Goal: Information Seeking & Learning: Learn about a topic

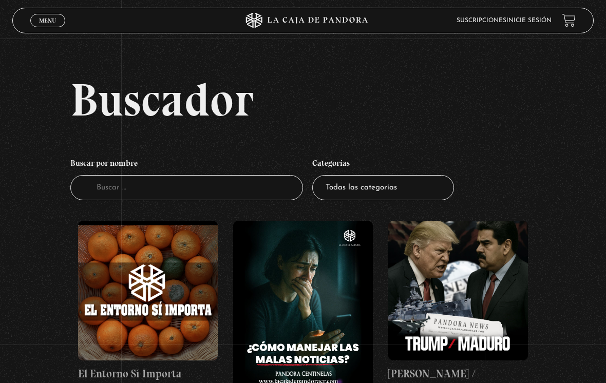
click at [537, 16] on li "Inicie sesión" at bounding box center [528, 20] width 45 height 14
click at [532, 20] on link "Inicie sesión" at bounding box center [528, 20] width 45 height 6
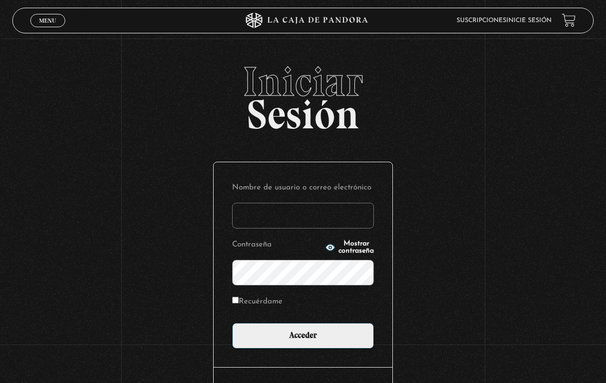
type input "[EMAIL_ADDRESS][DOMAIN_NAME]"
click at [303, 338] on input "Acceder" at bounding box center [303, 336] width 142 height 26
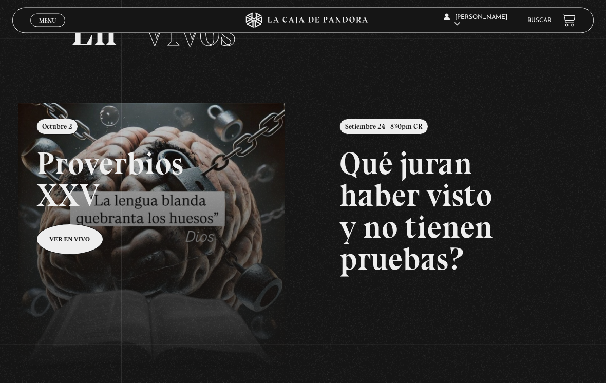
scroll to position [56, 0]
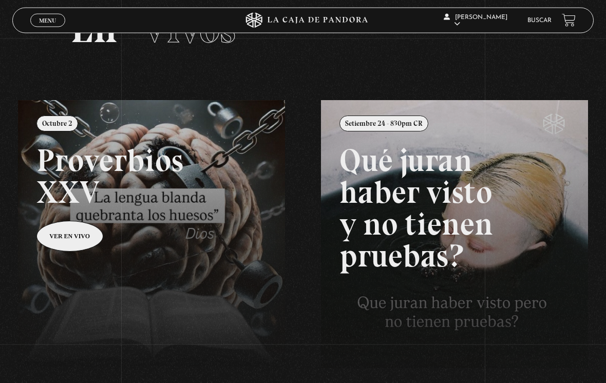
click at [538, 20] on link "Buscar" at bounding box center [539, 20] width 24 height 6
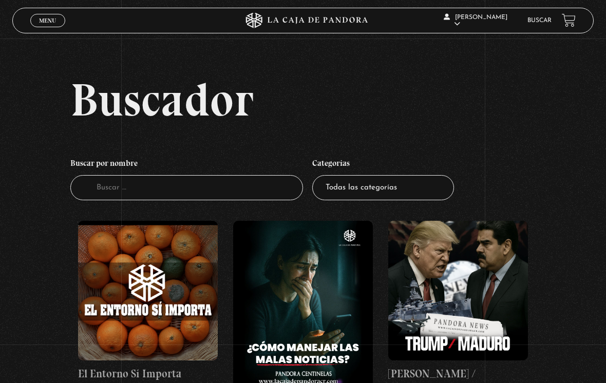
click at [50, 20] on span "Menu" at bounding box center [47, 20] width 17 height 6
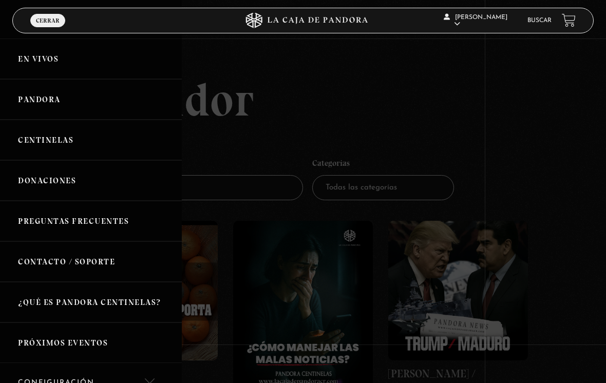
click at [30, 56] on link "En vivos" at bounding box center [91, 58] width 182 height 41
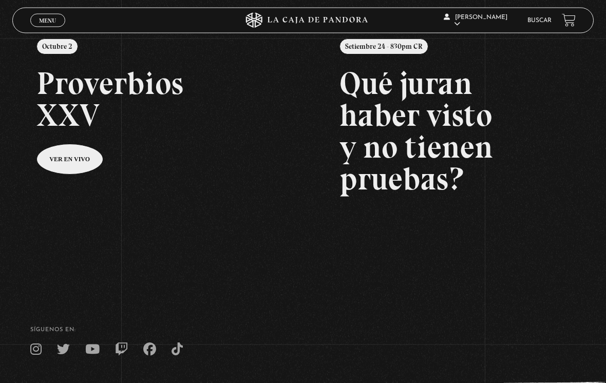
scroll to position [133, 0]
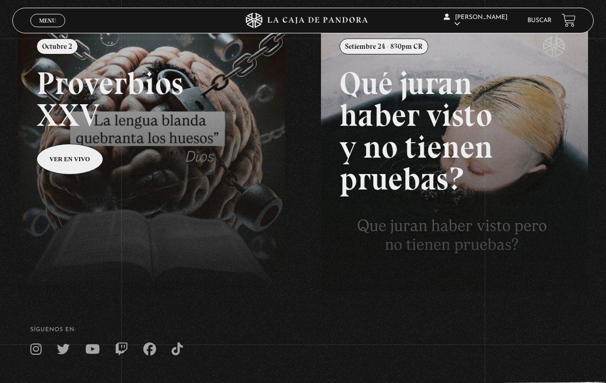
click at [539, 24] on link "Buscar" at bounding box center [539, 20] width 24 height 6
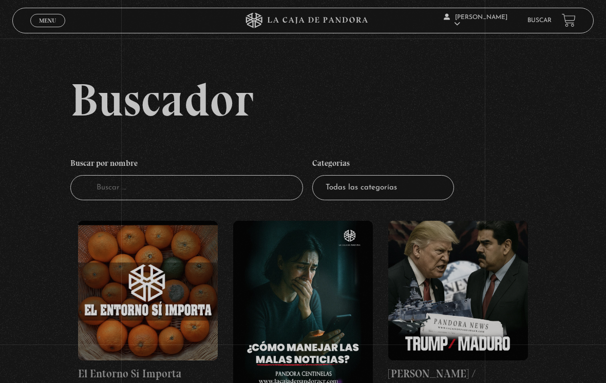
click at [236, 197] on input "Buscador" at bounding box center [186, 187] width 233 height 25
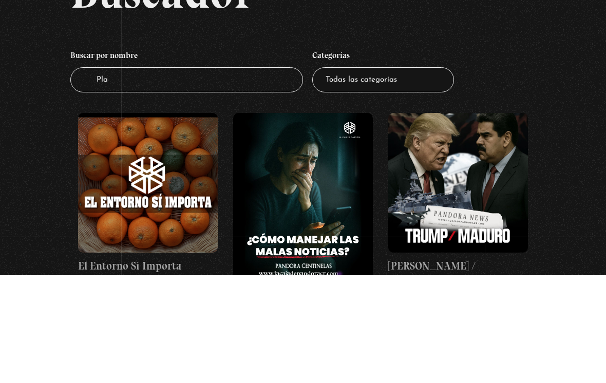
type input "Plan"
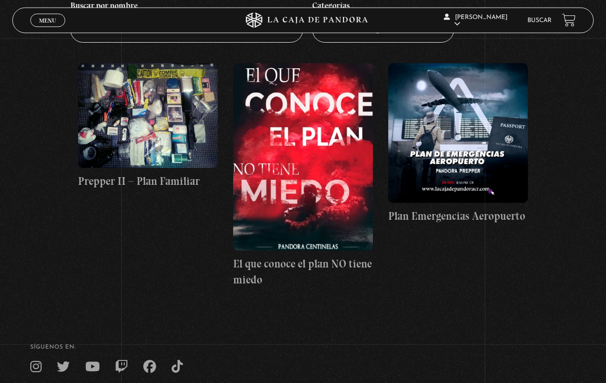
scroll to position [158, 0]
click at [342, 275] on h4 "El que conoce el plan NO tiene miedo" at bounding box center [303, 272] width 140 height 32
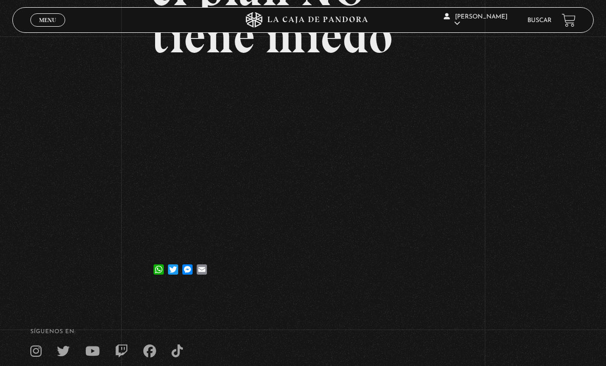
scroll to position [177, 0]
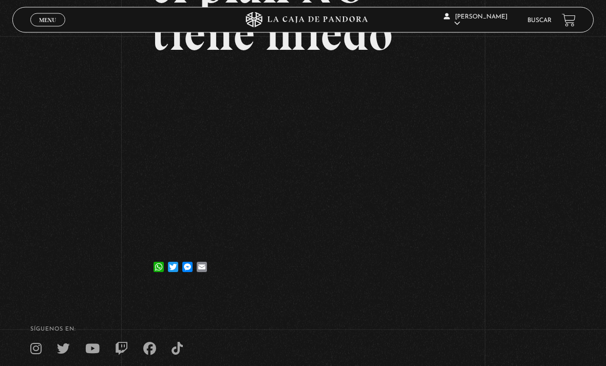
click at [598, 130] on div "Volver [DATE] El que conoce el plan NO tiene miedo WhatsApp Twitter Messenger E…" at bounding box center [303, 74] width 606 height 431
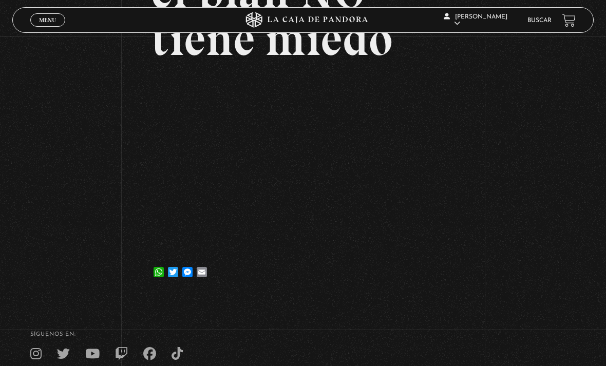
scroll to position [172, 0]
